Goal: Communication & Community: Answer question/provide support

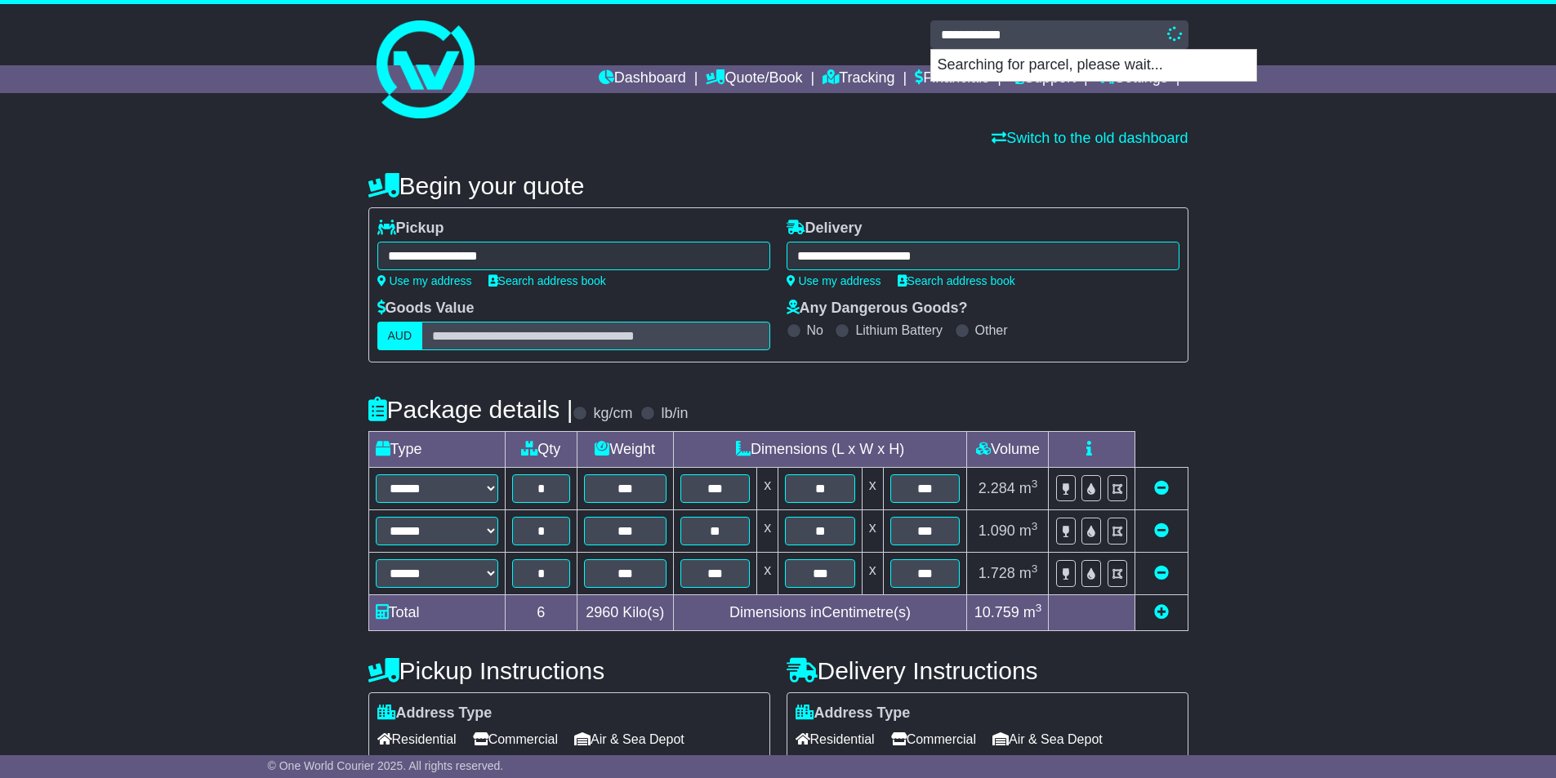
select select "*****"
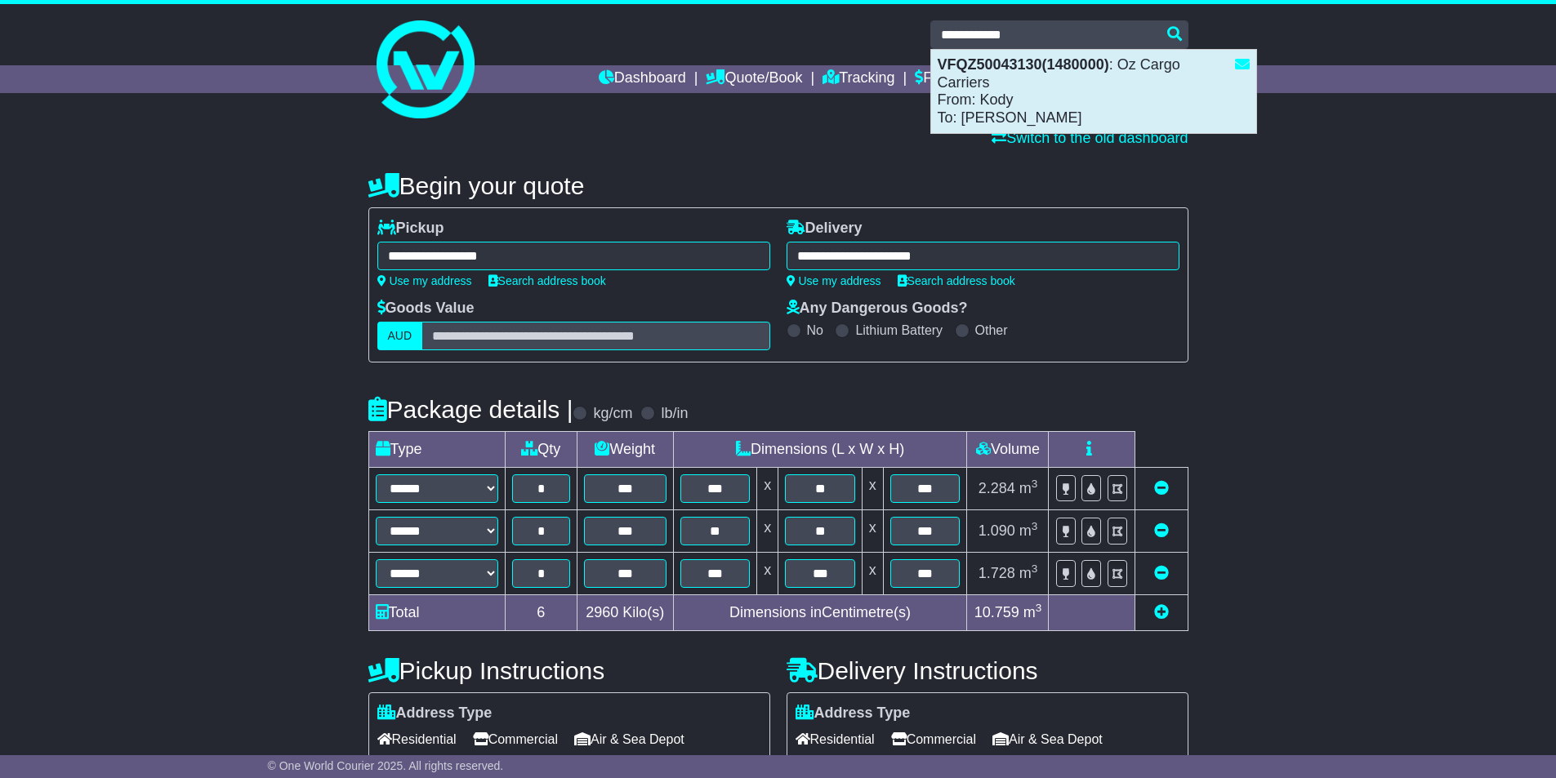
click at [1019, 78] on div "VFQZ50043130(1480000) : Oz Cargo Carriers From: Kody To: Dale Harvey" at bounding box center [1093, 91] width 325 height 83
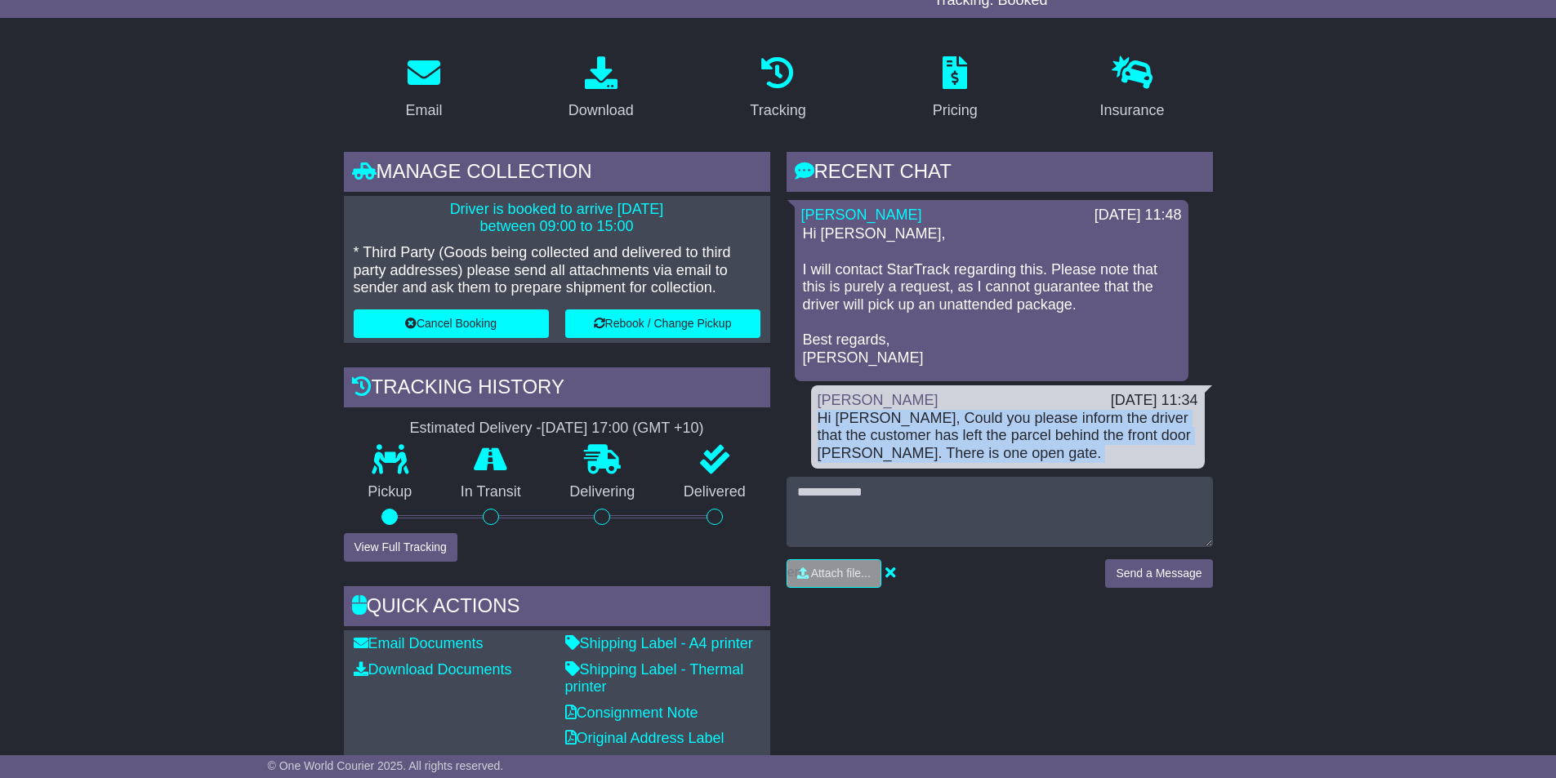
drag, startPoint x: 802, startPoint y: 422, endPoint x: 990, endPoint y: 479, distance: 196.2
click at [990, 479] on div "RECENT CHAT Loading... No messages Cristina Santos 22 Aug 2025 11:48 Hi Sam, I …" at bounding box center [1000, 376] width 426 height 449
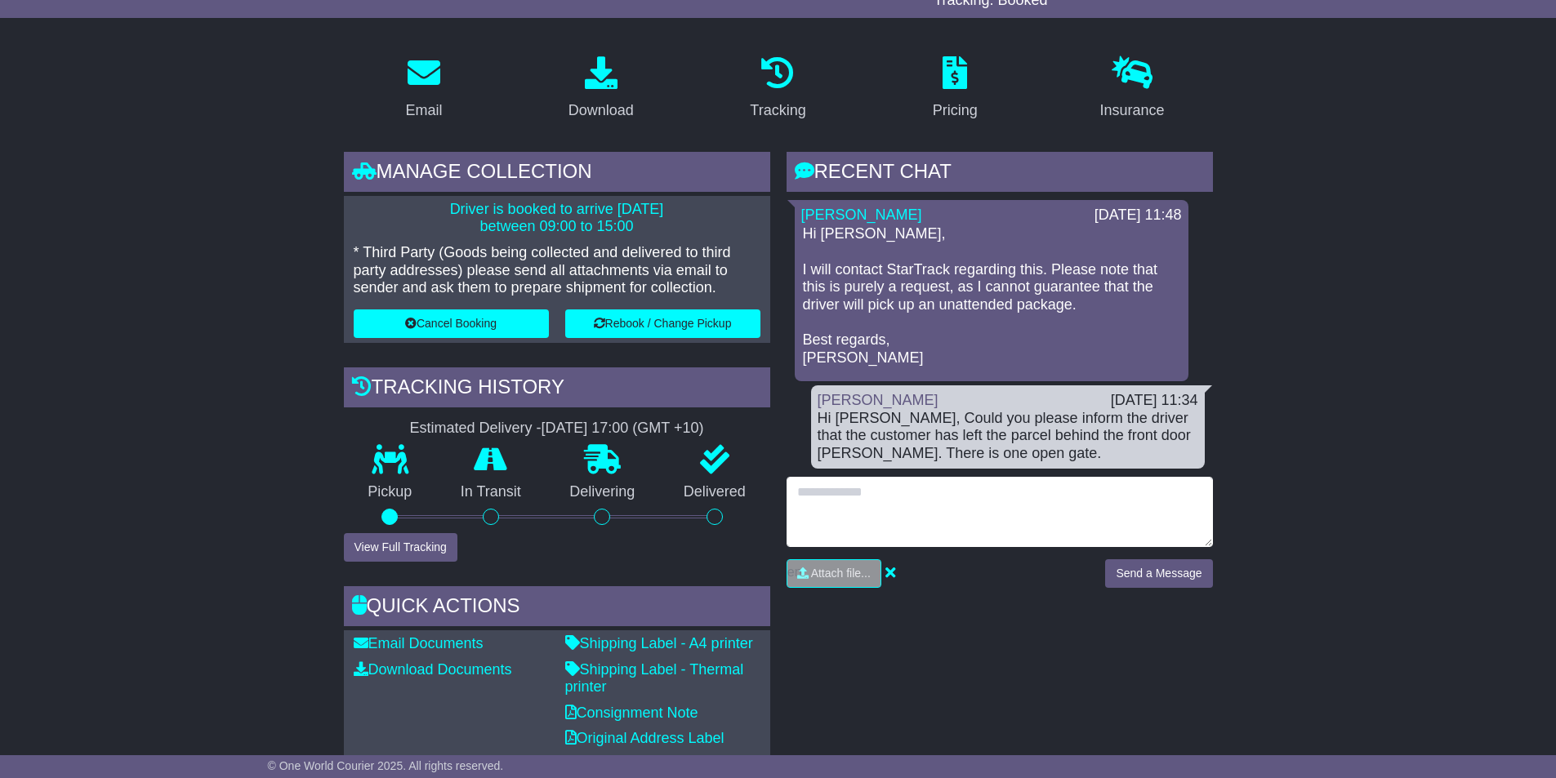
click at [992, 479] on textarea at bounding box center [1000, 512] width 426 height 70
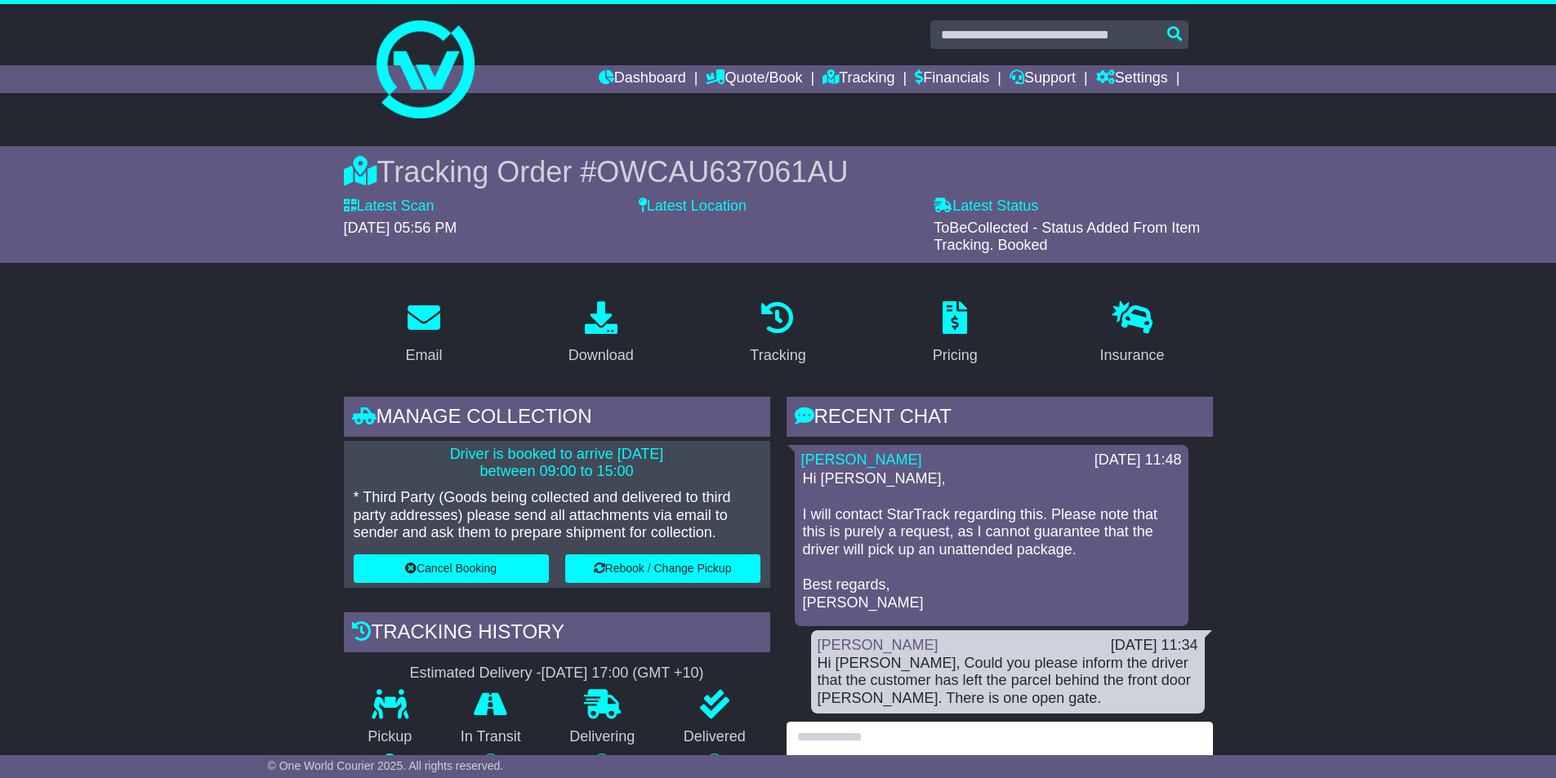
scroll to position [245, 0]
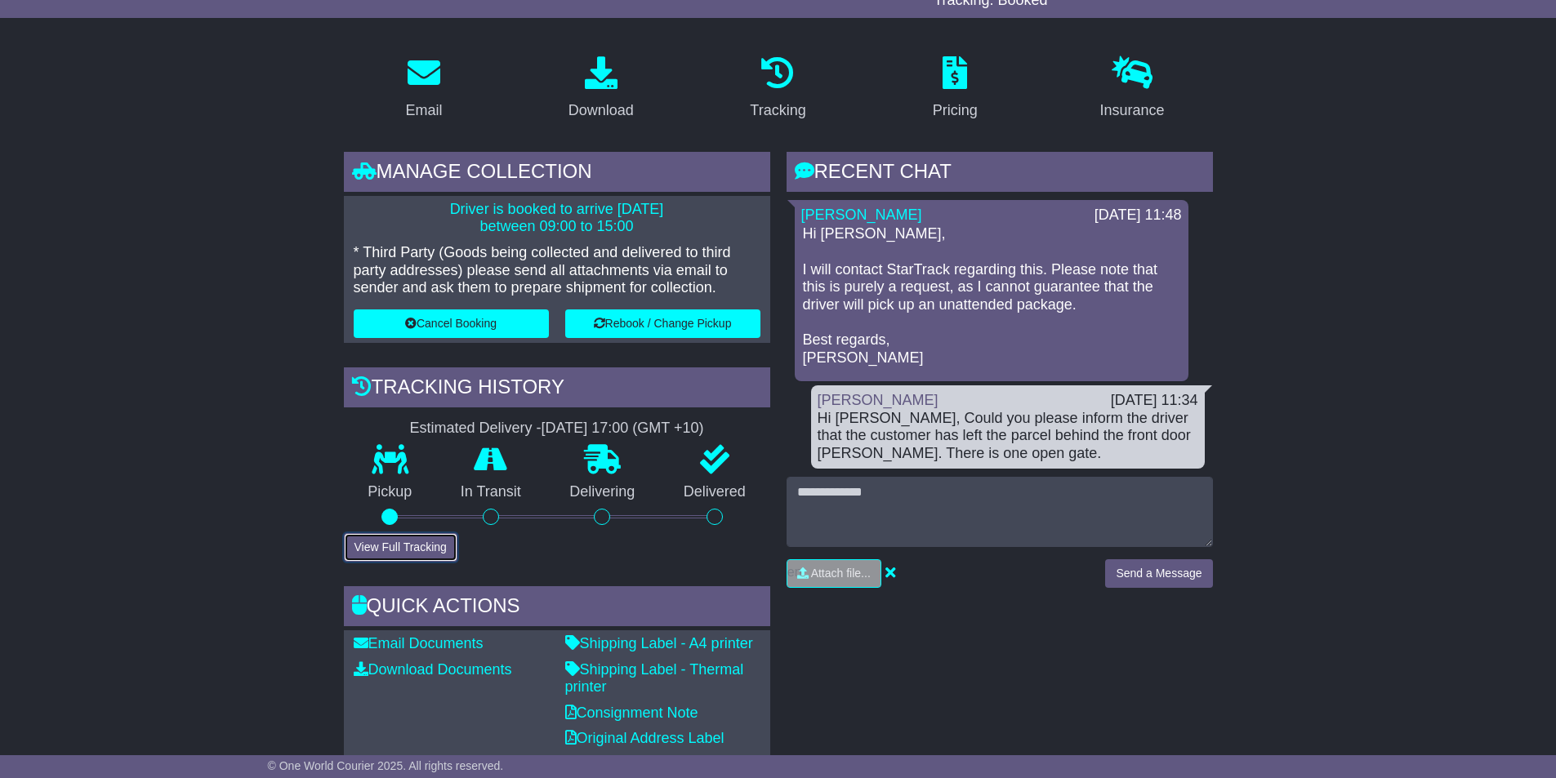
click at [435, 543] on button "View Full Tracking" at bounding box center [401, 547] width 114 height 29
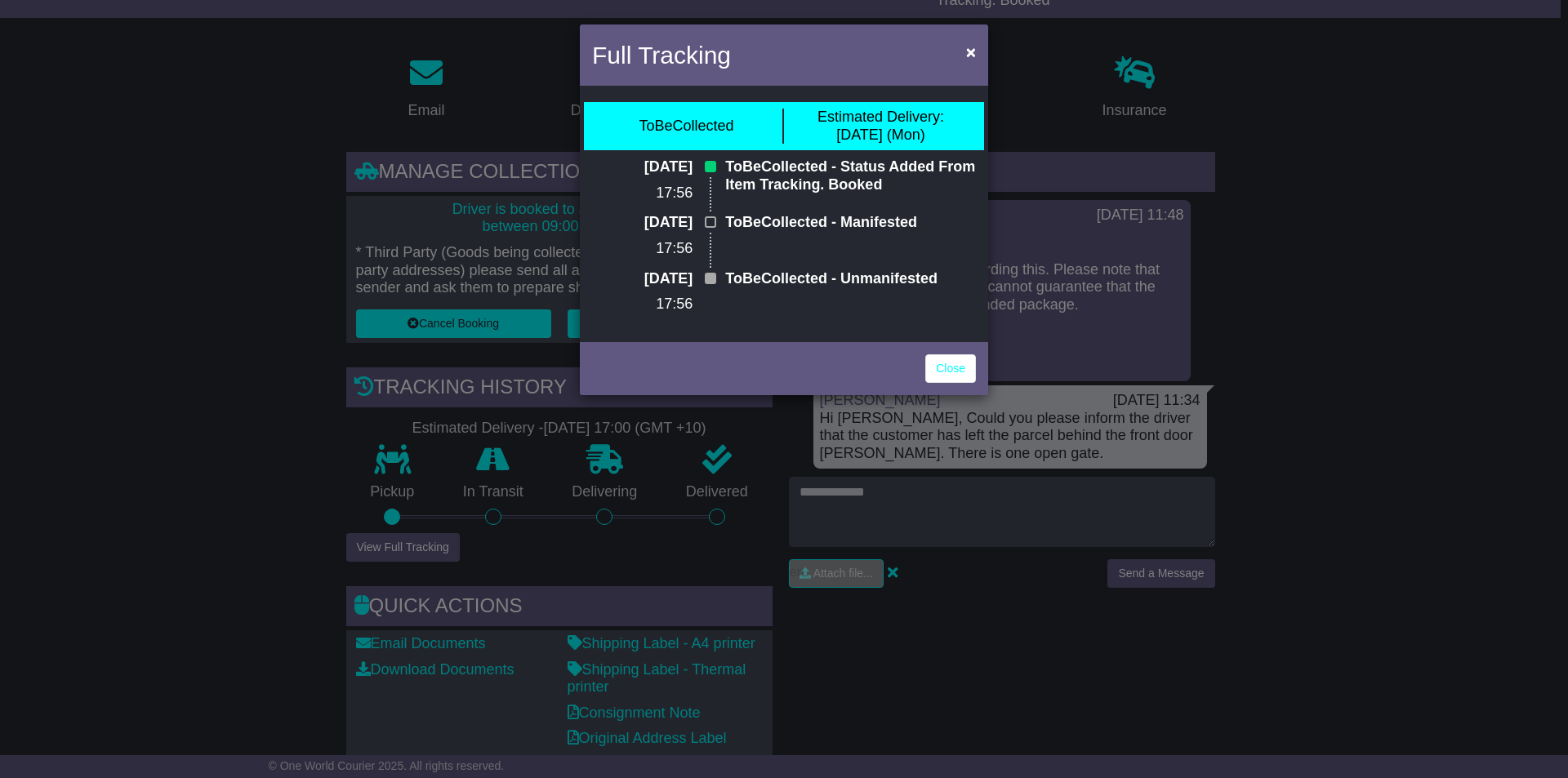
click at [174, 250] on div "Full Tracking × ToBeCollected Estimated Delivery: 01 Sep (Mon) 21 Aug 2025 17:5…" at bounding box center [784, 389] width 1568 height 778
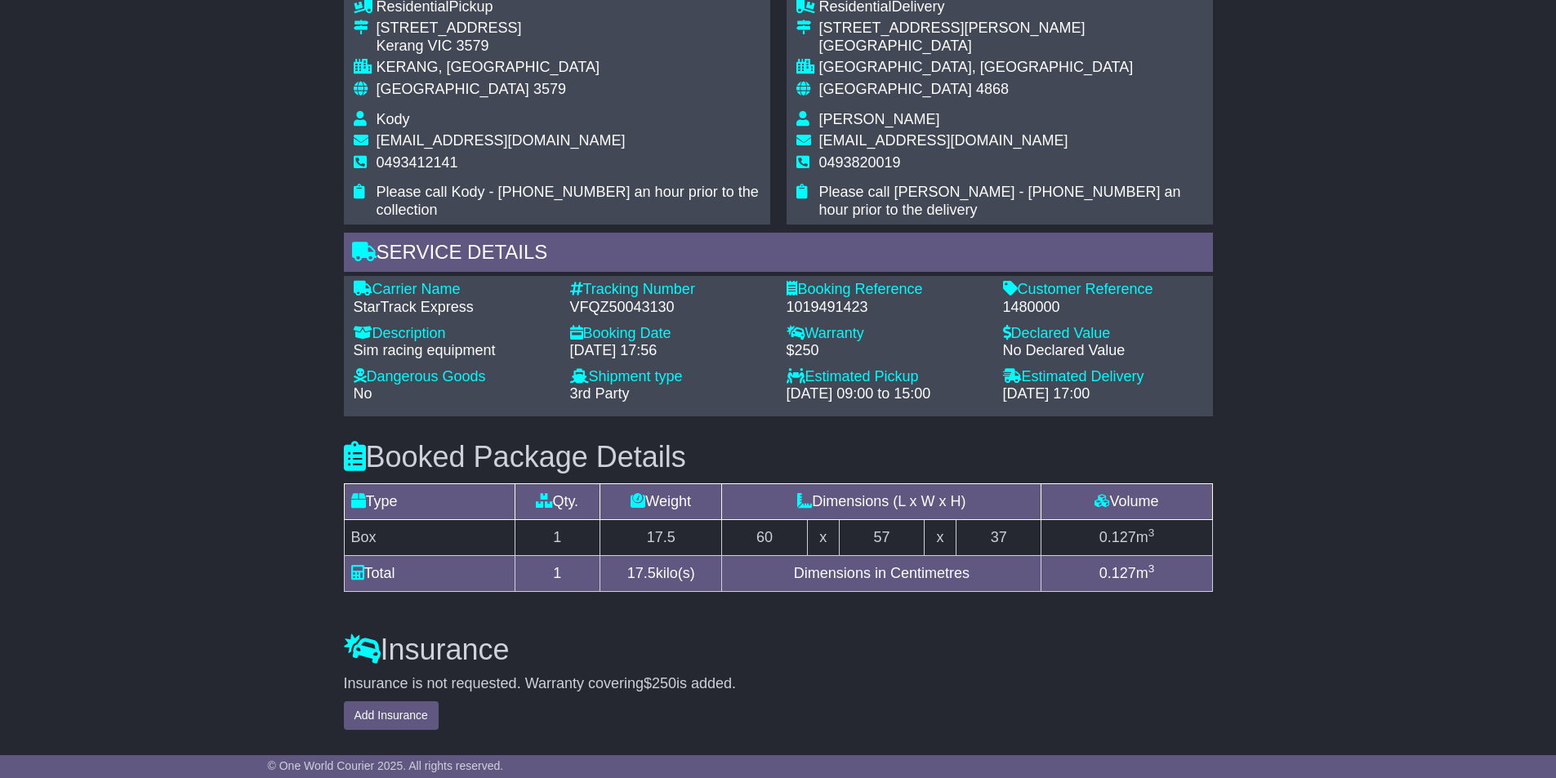
scroll to position [1225, 0]
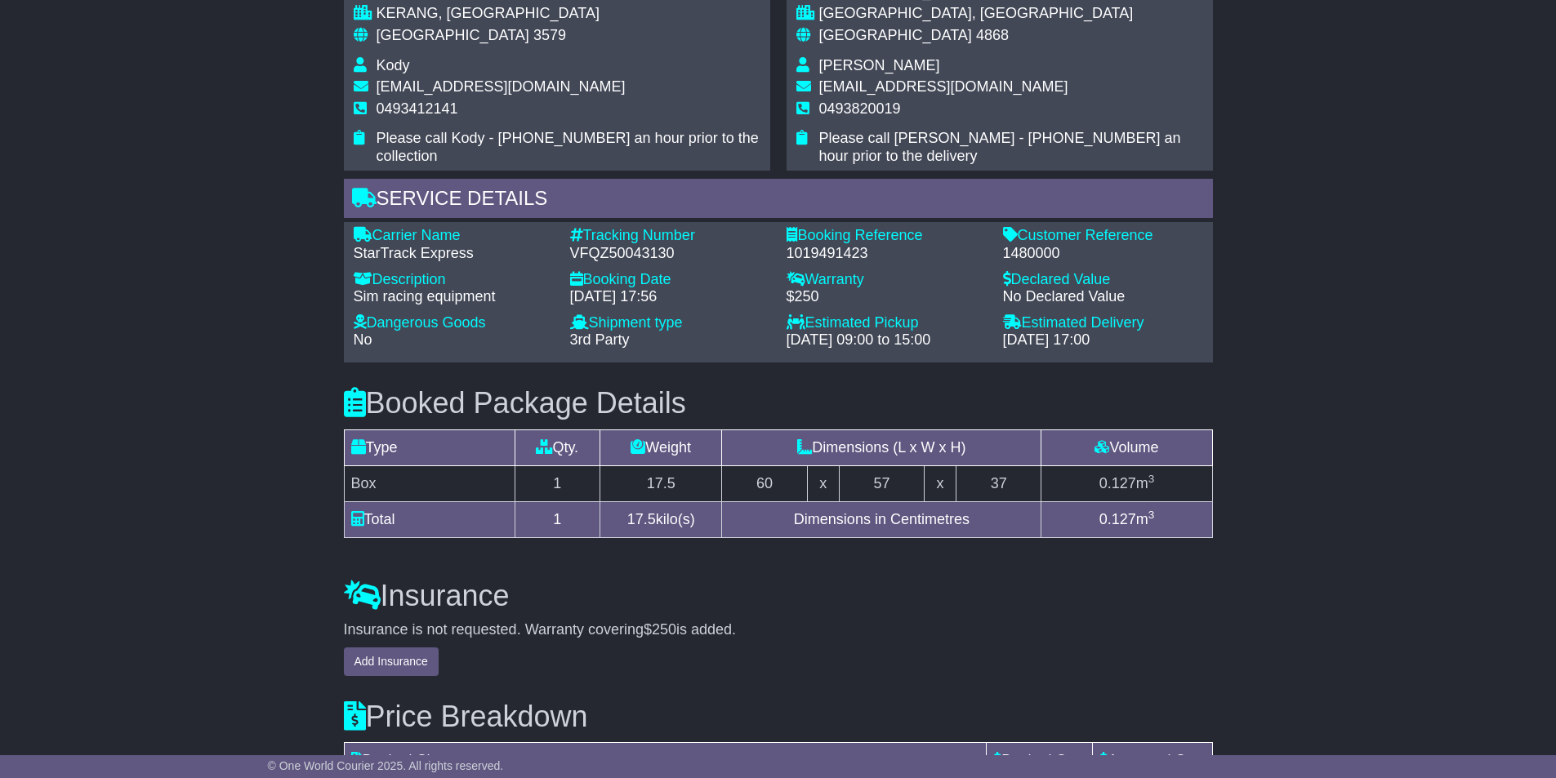
drag, startPoint x: 560, startPoint y: 300, endPoint x: 702, endPoint y: 294, distance: 141.4
click at [698, 293] on div "Carrier Name - StarTrack Express Description - Sim racing equipment Tracking Nu…" at bounding box center [779, 292] width 866 height 131
click at [705, 295] on div "[DATE] 17:56" at bounding box center [670, 297] width 200 height 18
click at [702, 295] on div "[DATE] 17:56" at bounding box center [670, 297] width 200 height 18
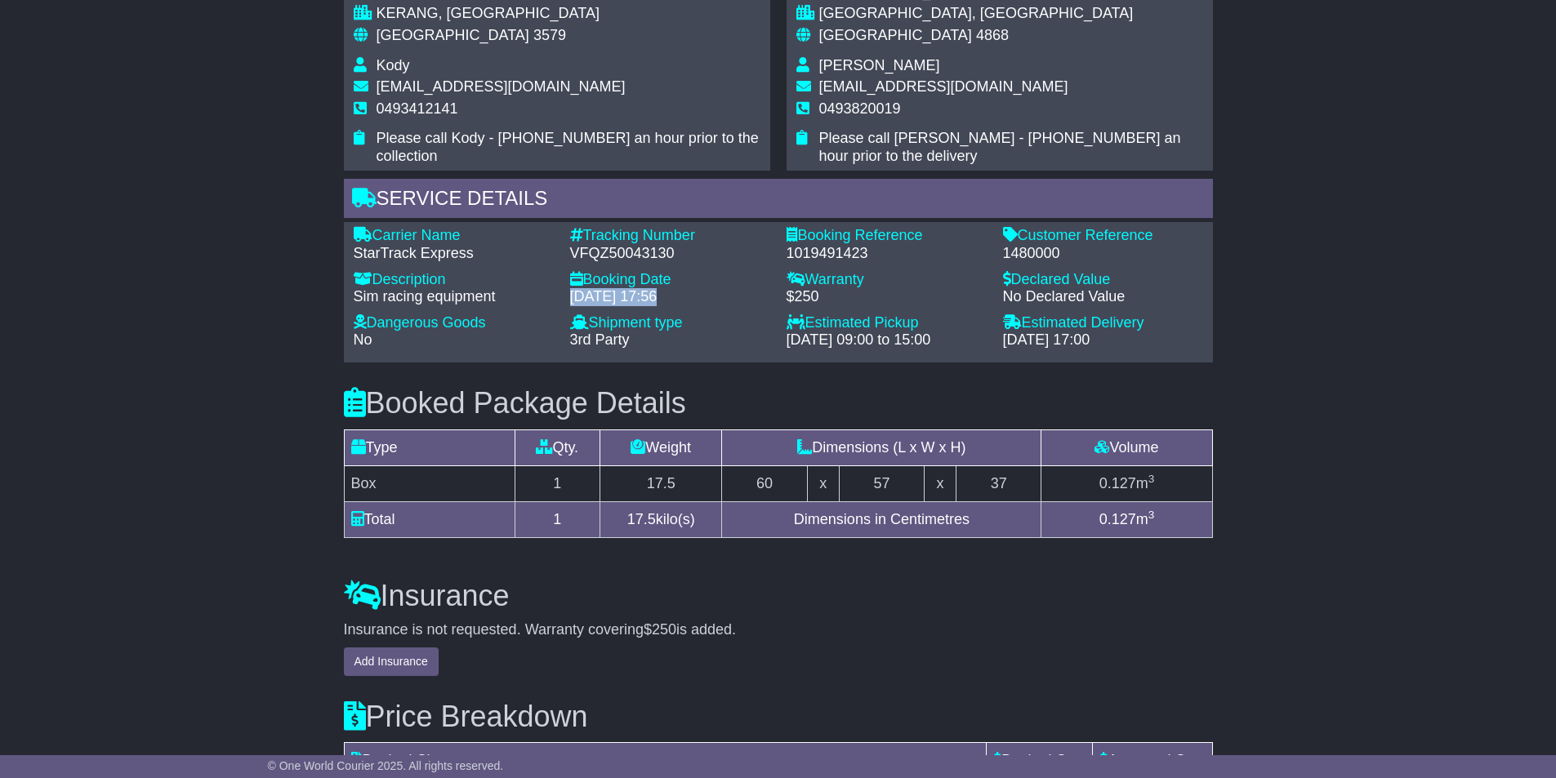
click at [702, 295] on div "[DATE] 17:56" at bounding box center [670, 297] width 200 height 18
click at [710, 306] on div "Booking Date - 21 Aug 2025 - 17:56" at bounding box center [670, 292] width 216 height 43
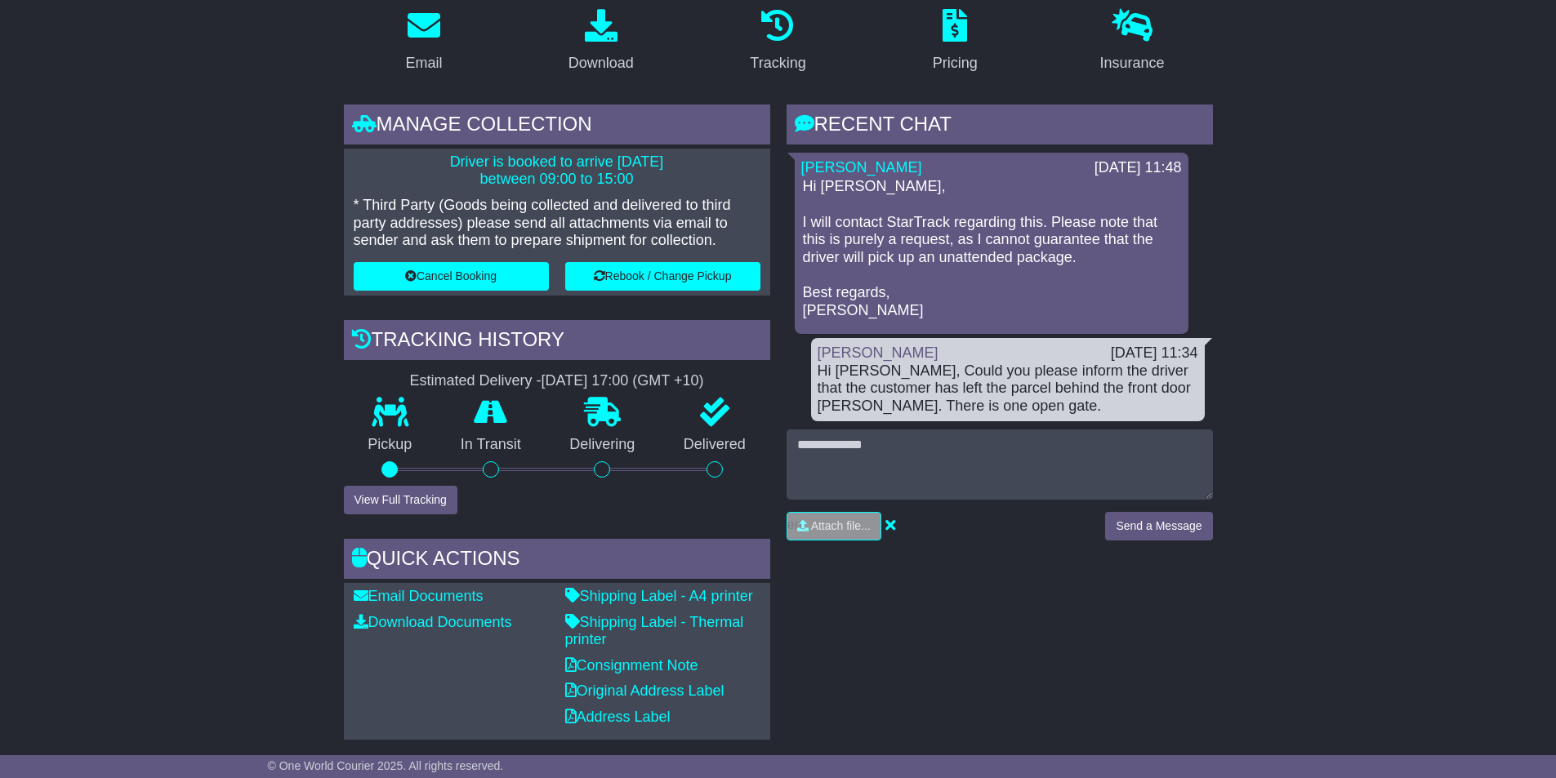
scroll to position [245, 0]
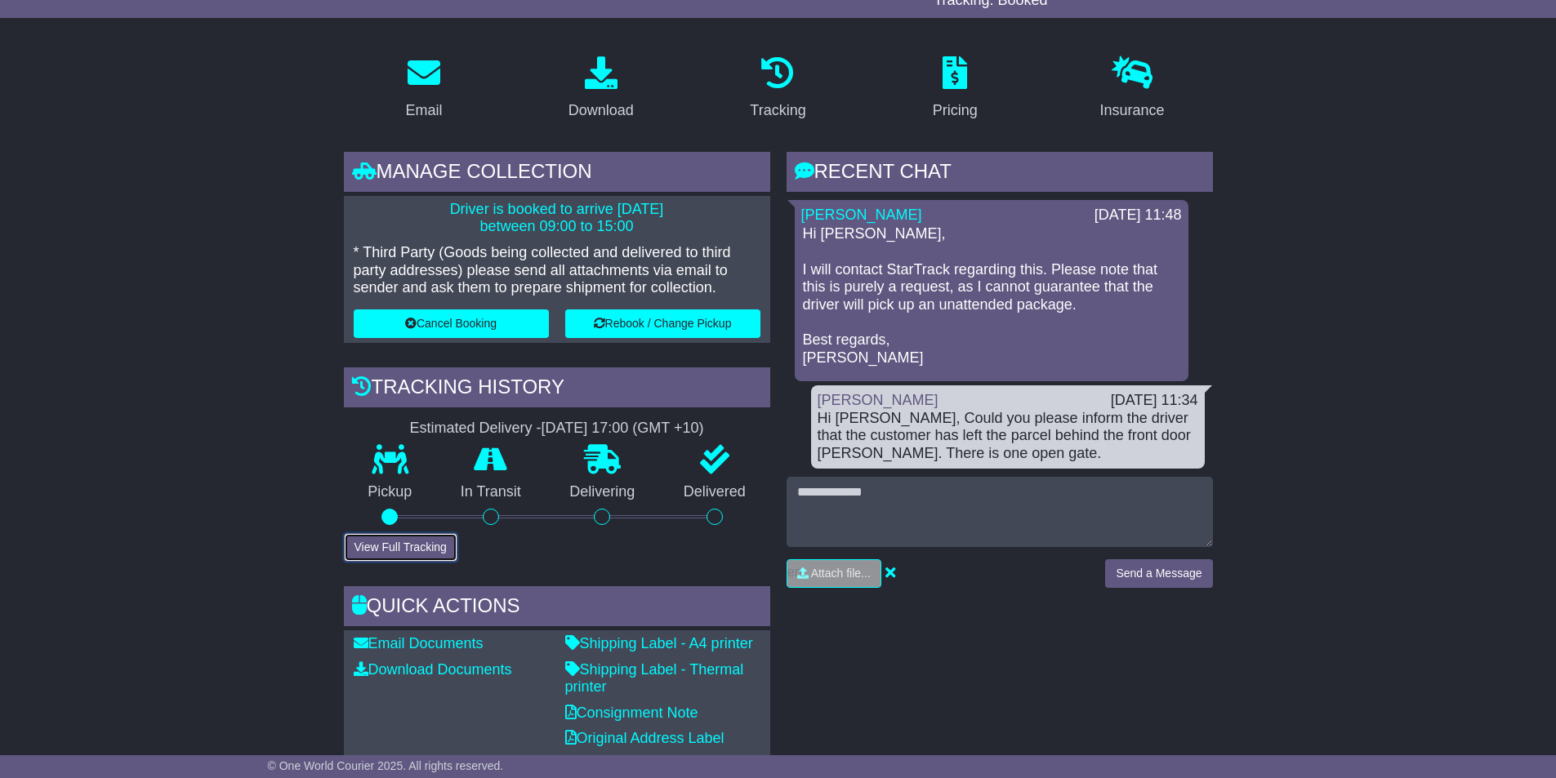
click at [431, 542] on button "View Full Tracking" at bounding box center [401, 547] width 114 height 29
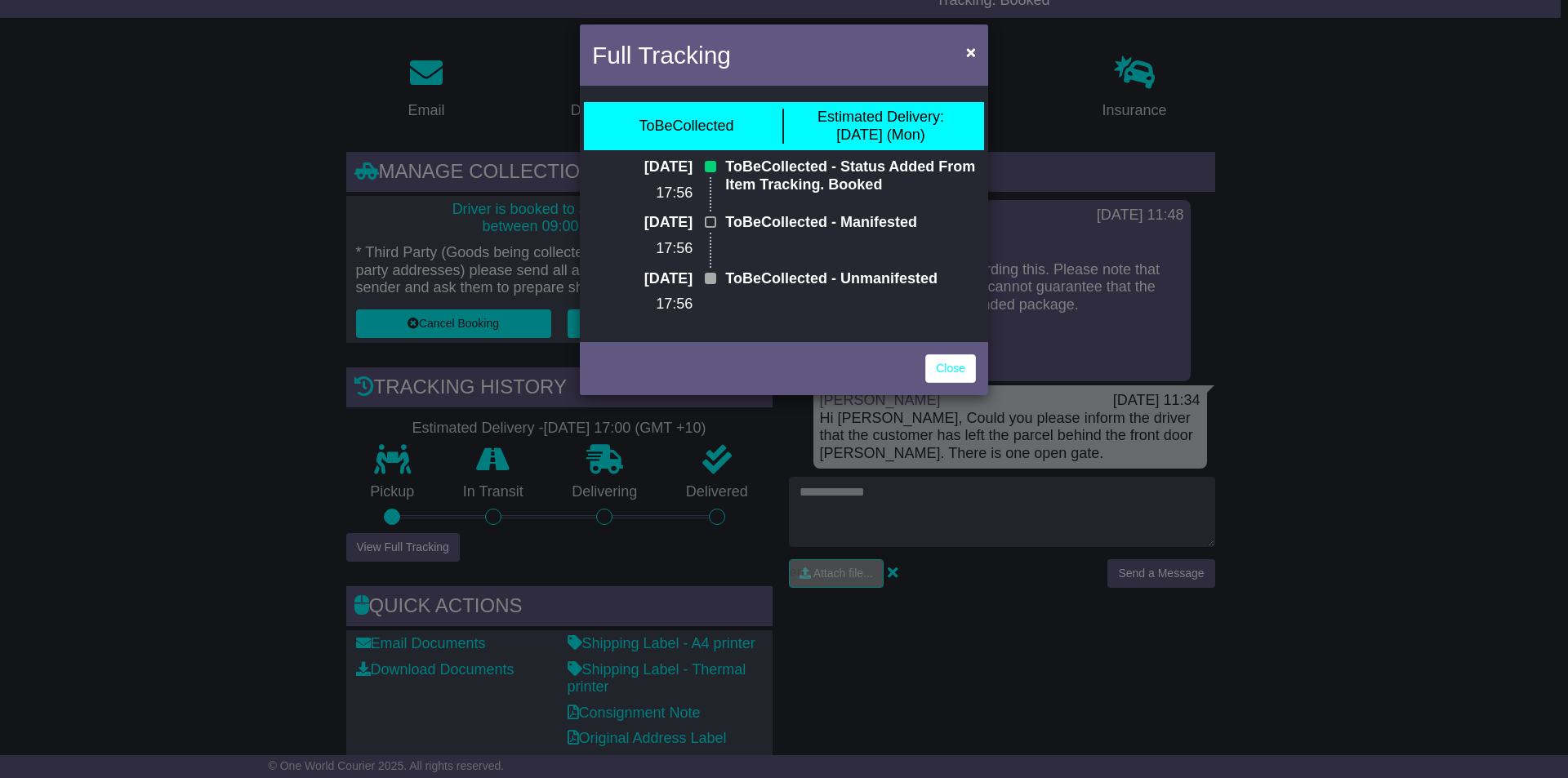
click at [296, 403] on div "Full Tracking × ToBeCollected Estimated Delivery: 01 Sep (Mon) 21 Aug 2025 17:5…" at bounding box center [784, 389] width 1568 height 778
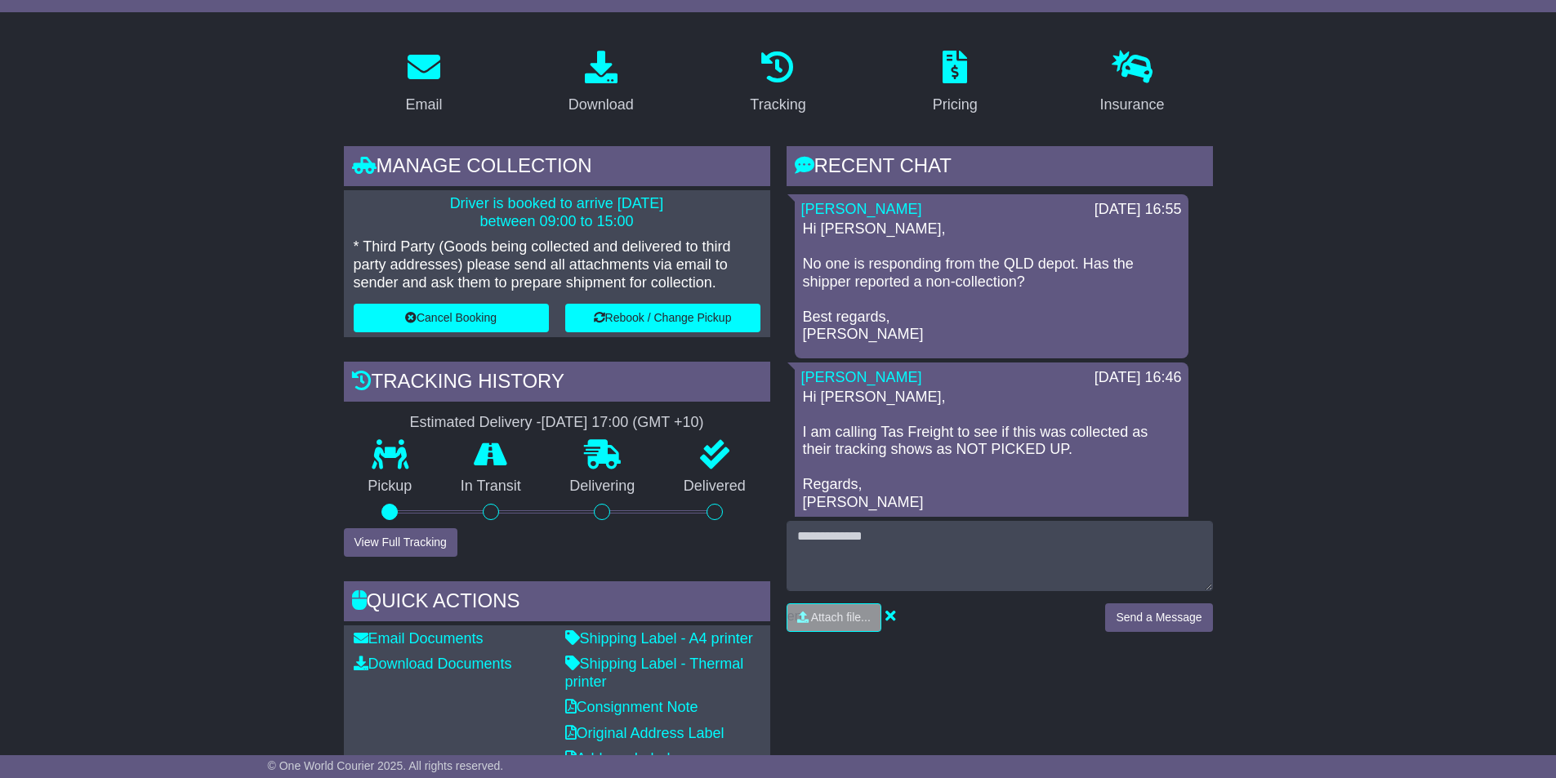
click at [893, 269] on p "Hi Sam, No one is responding from the QLD depot. Has the shipper reported a non…" at bounding box center [991, 282] width 377 height 123
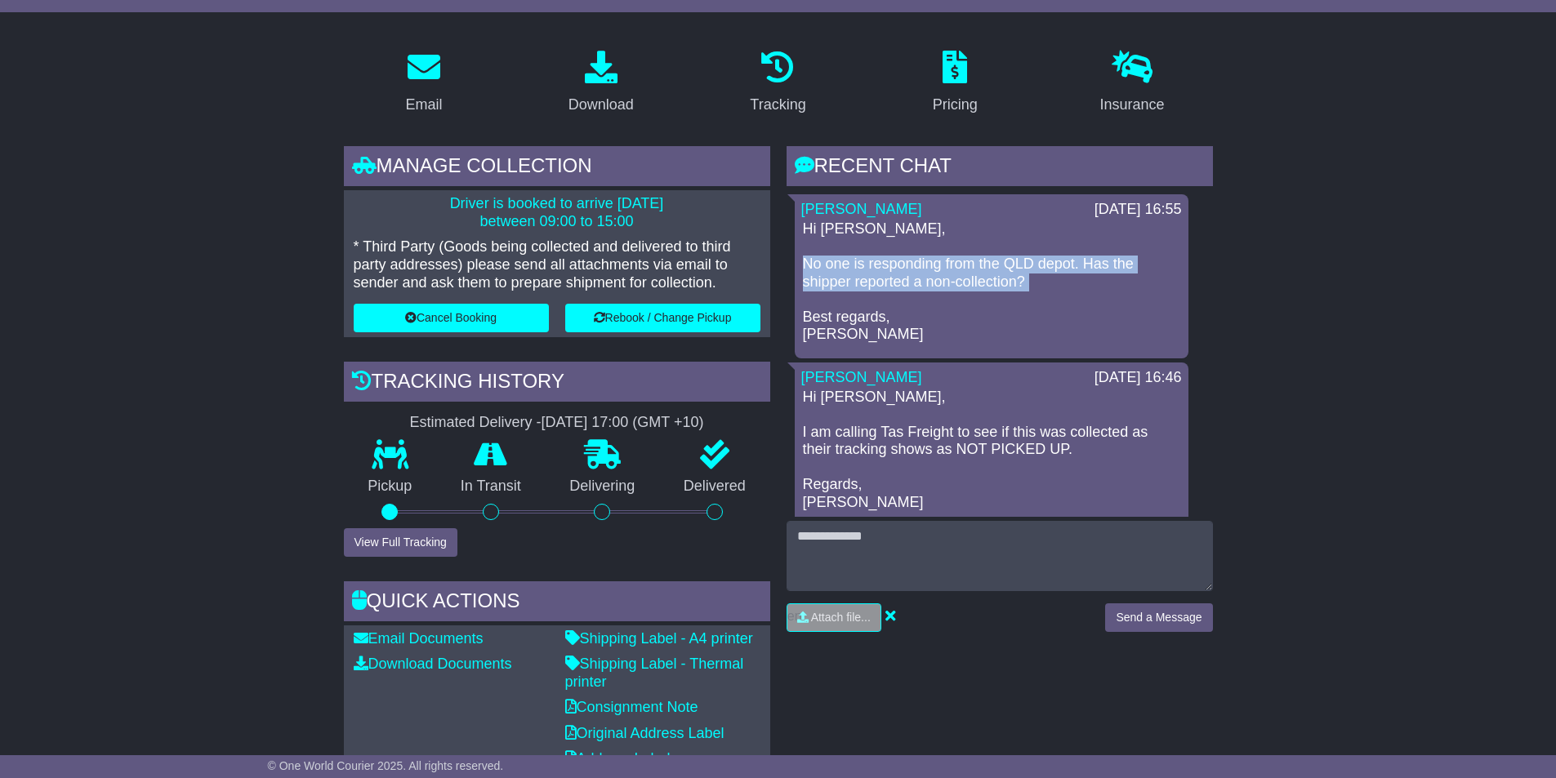
click at [893, 269] on p "Hi Sam, No one is responding from the QLD depot. Has the shipper reported a non…" at bounding box center [991, 282] width 377 height 123
click at [953, 288] on p "Hi Sam, No one is responding from the QLD depot. Has the shipper reported a non…" at bounding box center [991, 282] width 377 height 123
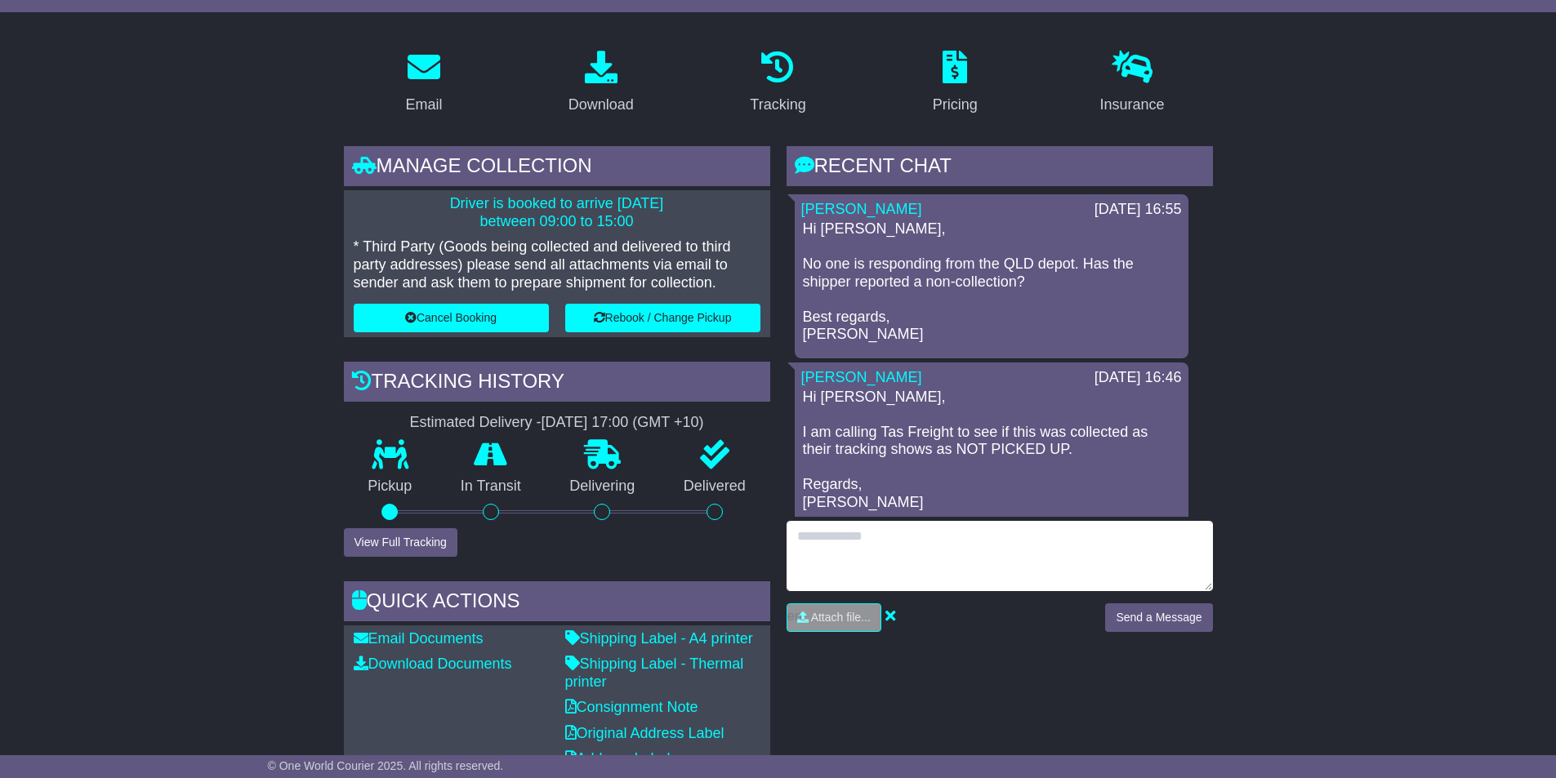
click at [978, 564] on textarea at bounding box center [1000, 556] width 426 height 70
type textarea "*"
click at [0, 0] on icon "Paraphrase text" at bounding box center [0, 0] width 0 height 0
click at [0, 0] on span "********" at bounding box center [0, 0] width 0 height 0
type textarea "**********"
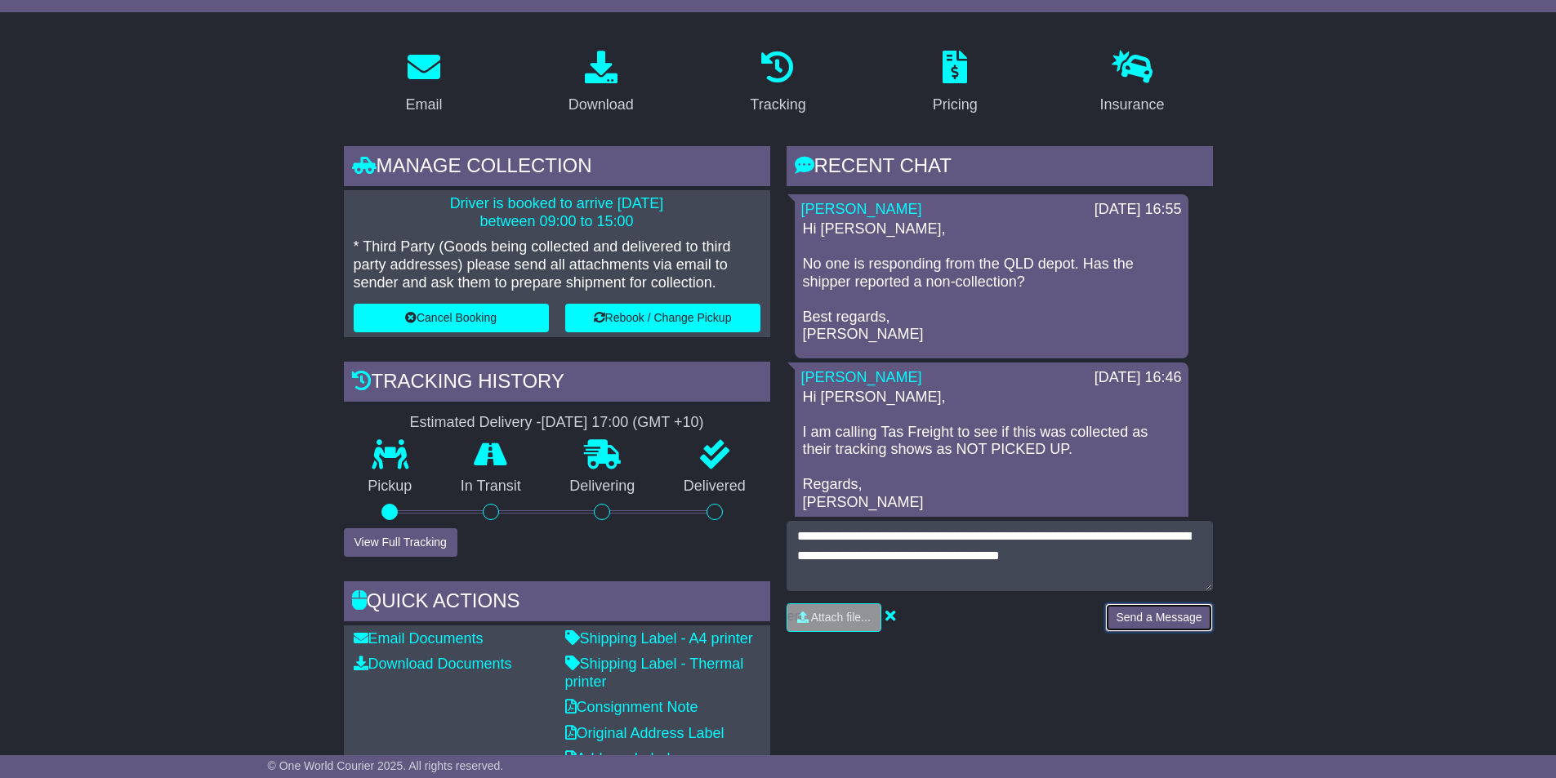
click at [1157, 615] on button "Send a Message" at bounding box center [1158, 618] width 107 height 29
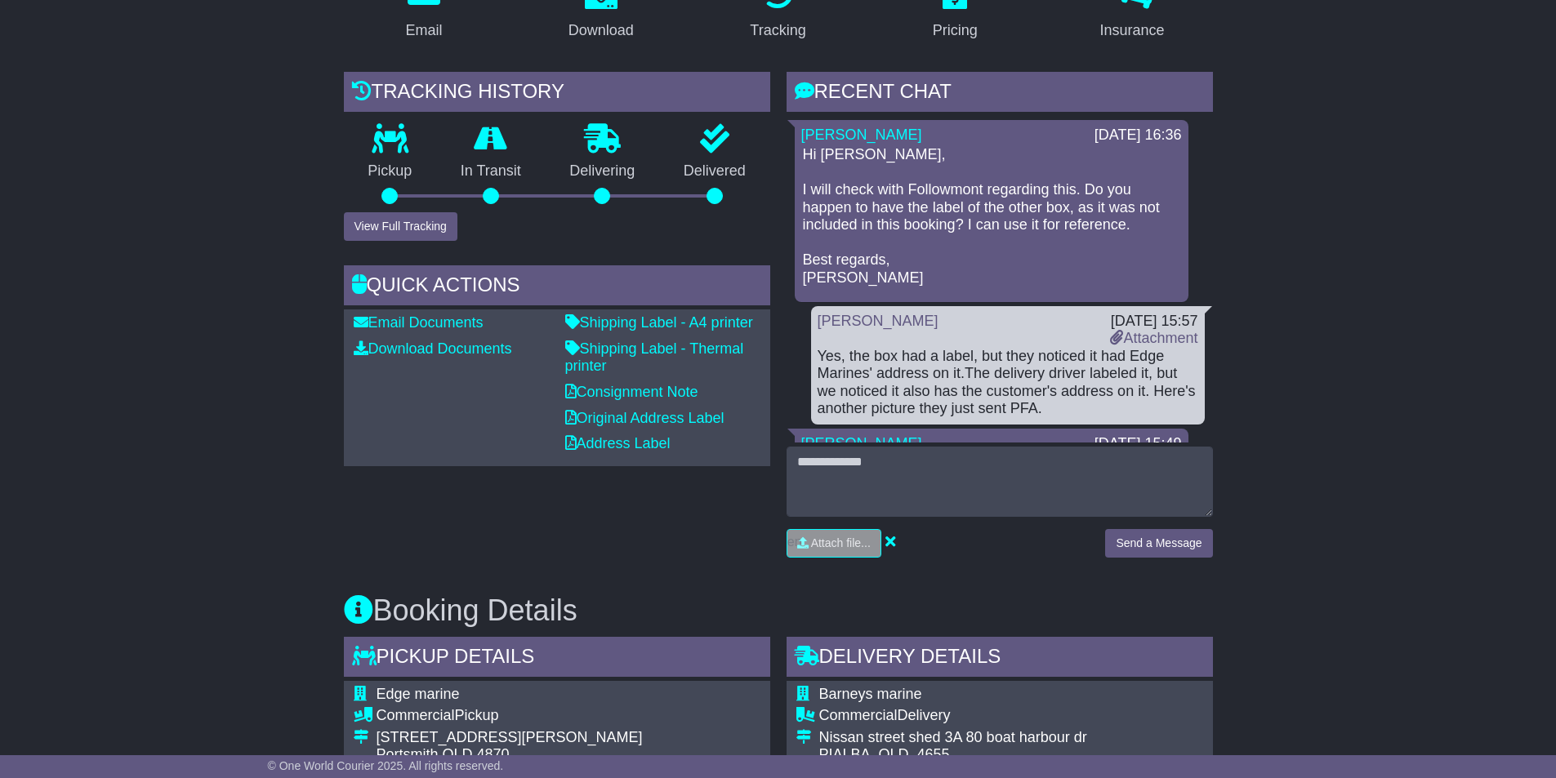
scroll to position [490, 0]
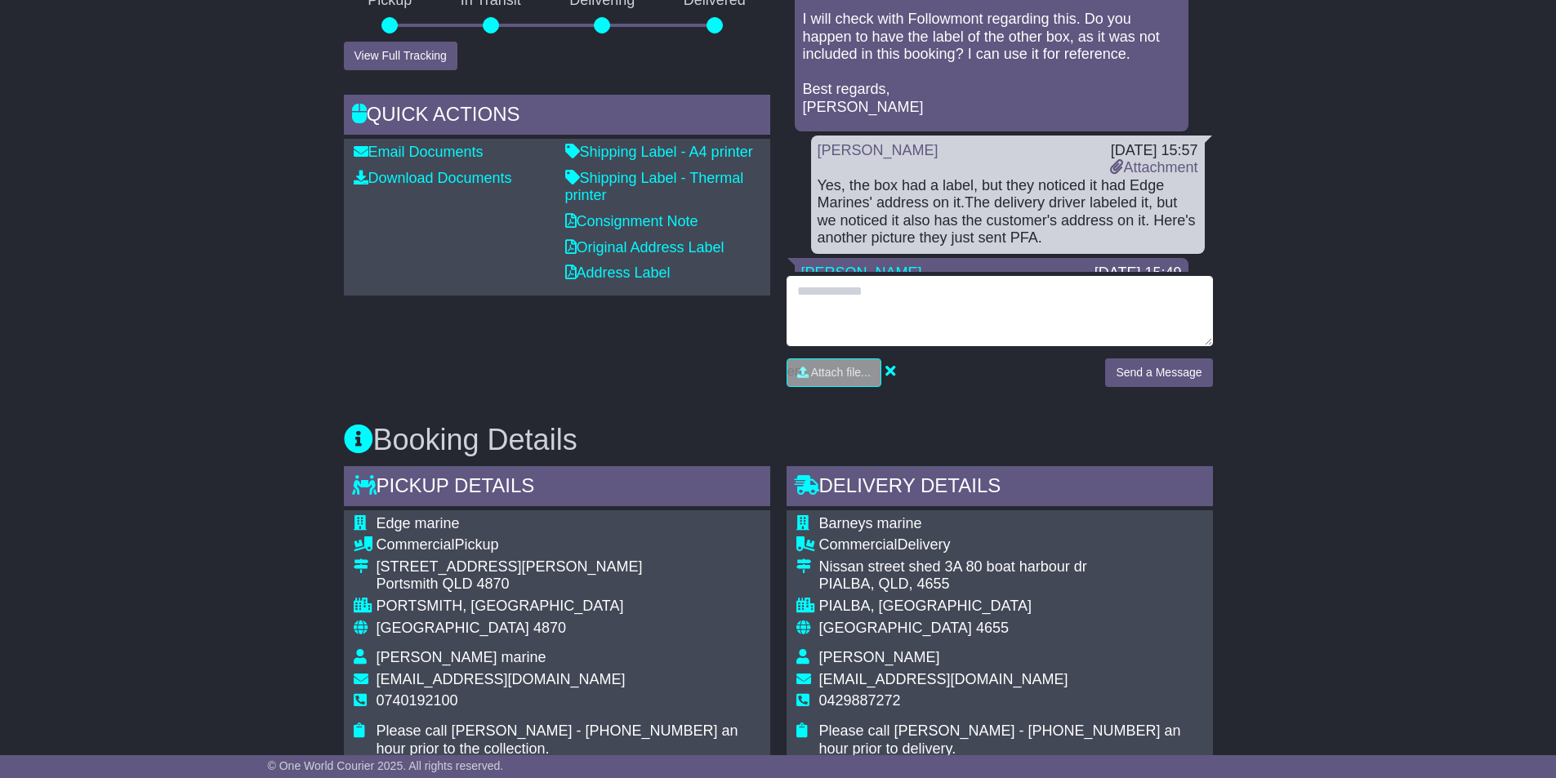
click at [1002, 301] on textarea at bounding box center [1000, 311] width 426 height 70
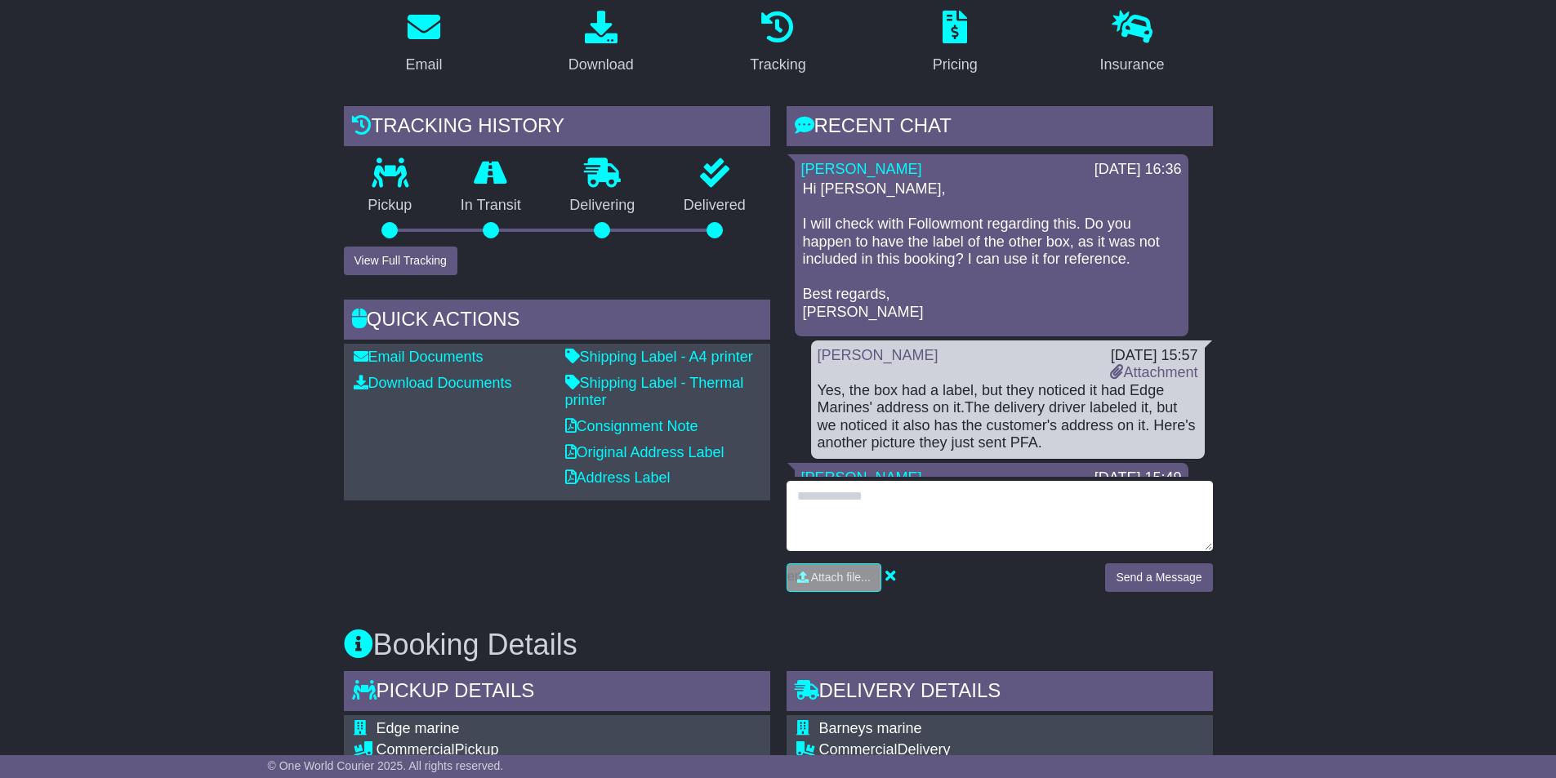
scroll to position [245, 0]
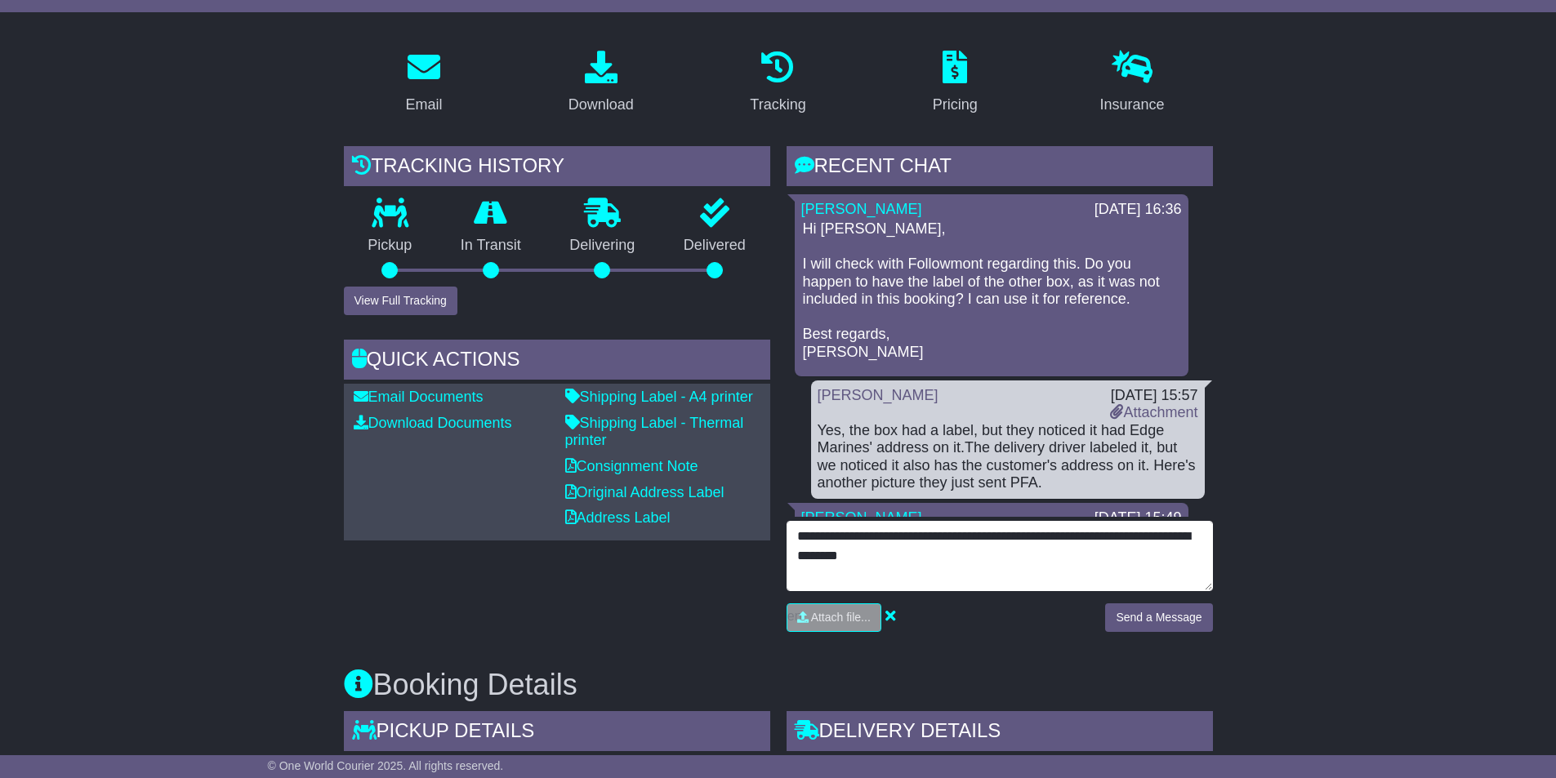
click at [0, 0] on icon "Paraphrase text" at bounding box center [0, 0] width 0 height 0
click at [0, 0] on li "*** ****** **** ******* *** ***** ** *** ***** ******** ** *** ****" at bounding box center [0, 0] width 0 height 0
type textarea "**********"
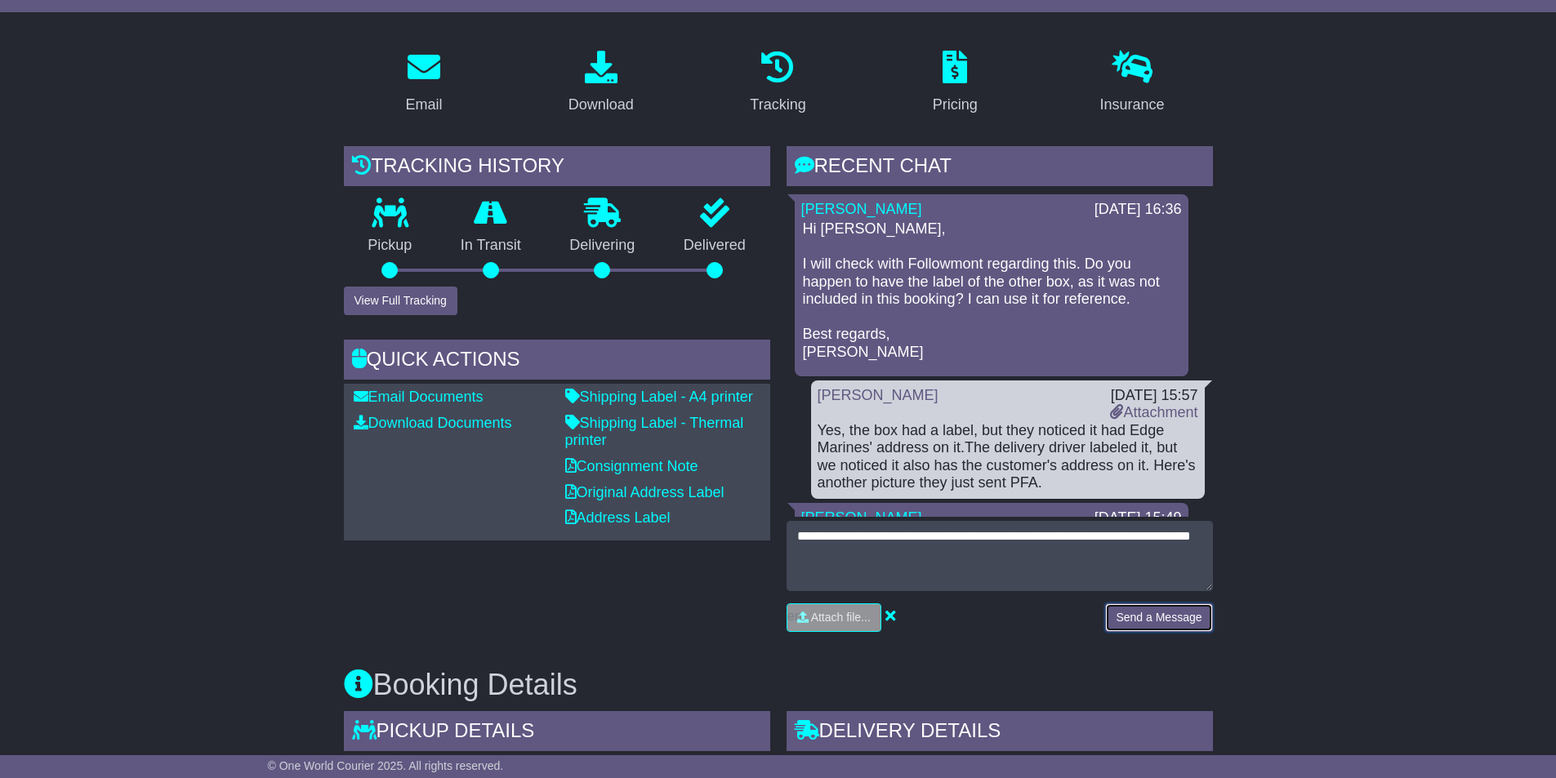
click at [1138, 622] on button "Send a Message" at bounding box center [1158, 618] width 107 height 29
